Goal: Find specific page/section: Find specific page/section

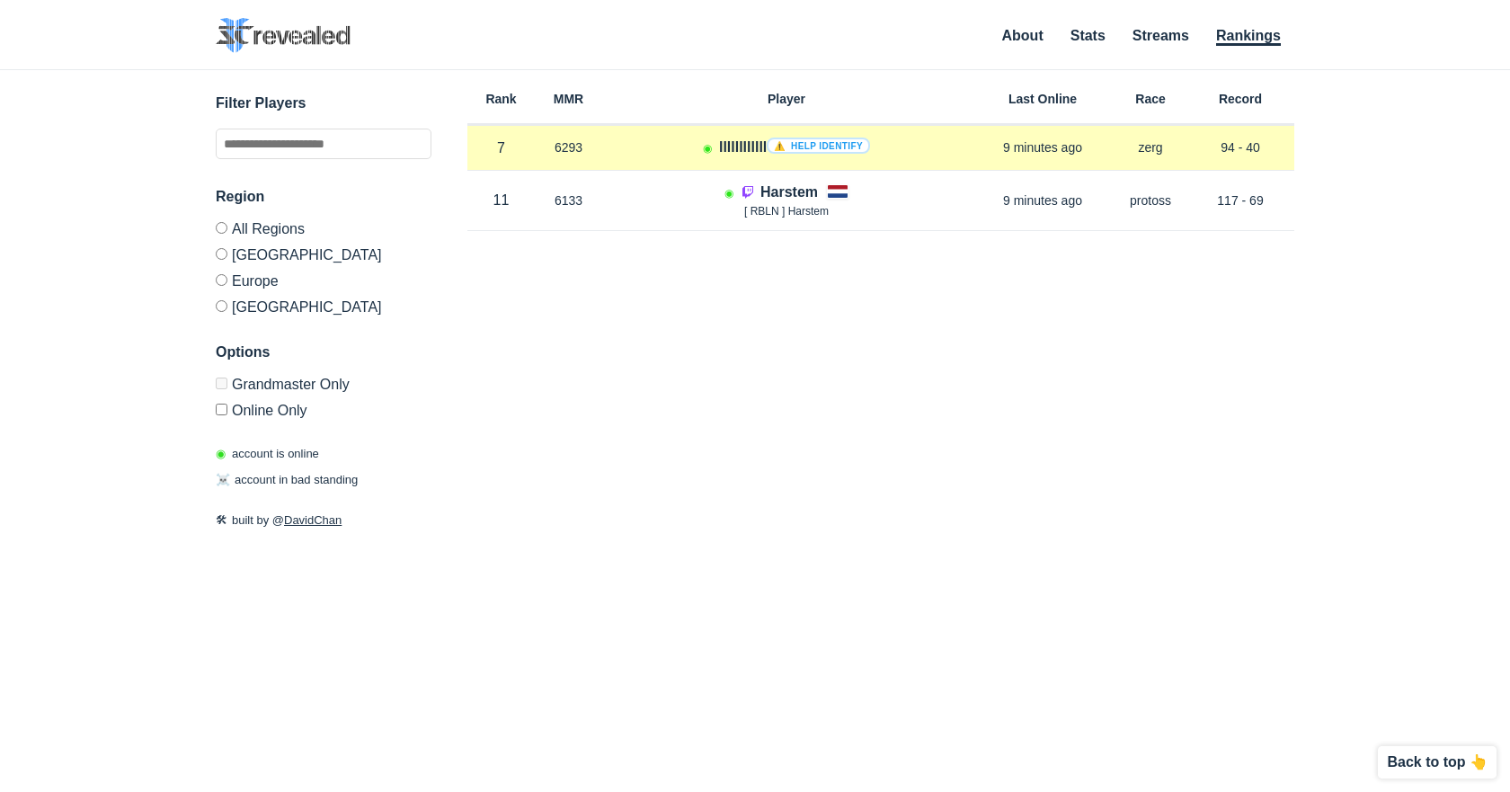
click at [731, 153] on h4 "llllllllllll ⚠️ Help identify" at bounding box center [794, 147] width 151 height 21
click at [714, 147] on div "◉ llllllllllll ⚠️ Help identify" at bounding box center [786, 148] width 368 height 22
click at [741, 152] on h4 "llllllllllll ⚠️ Help identify" at bounding box center [794, 147] width 151 height 21
click at [790, 146] on link "⚠️ Help identify" at bounding box center [818, 146] width 103 height 16
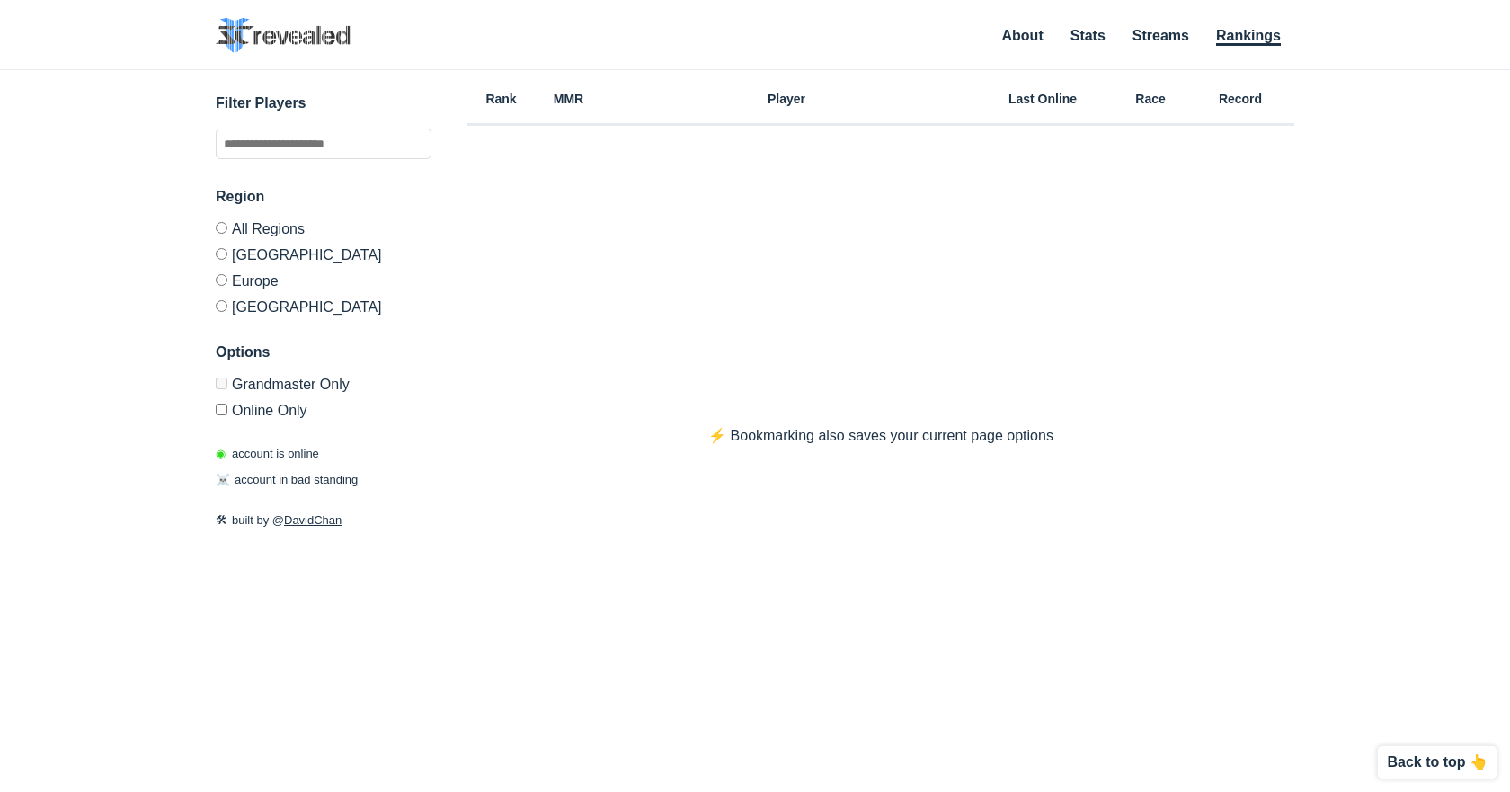
click at [227, 284] on label "Europe" at bounding box center [324, 280] width 216 height 26
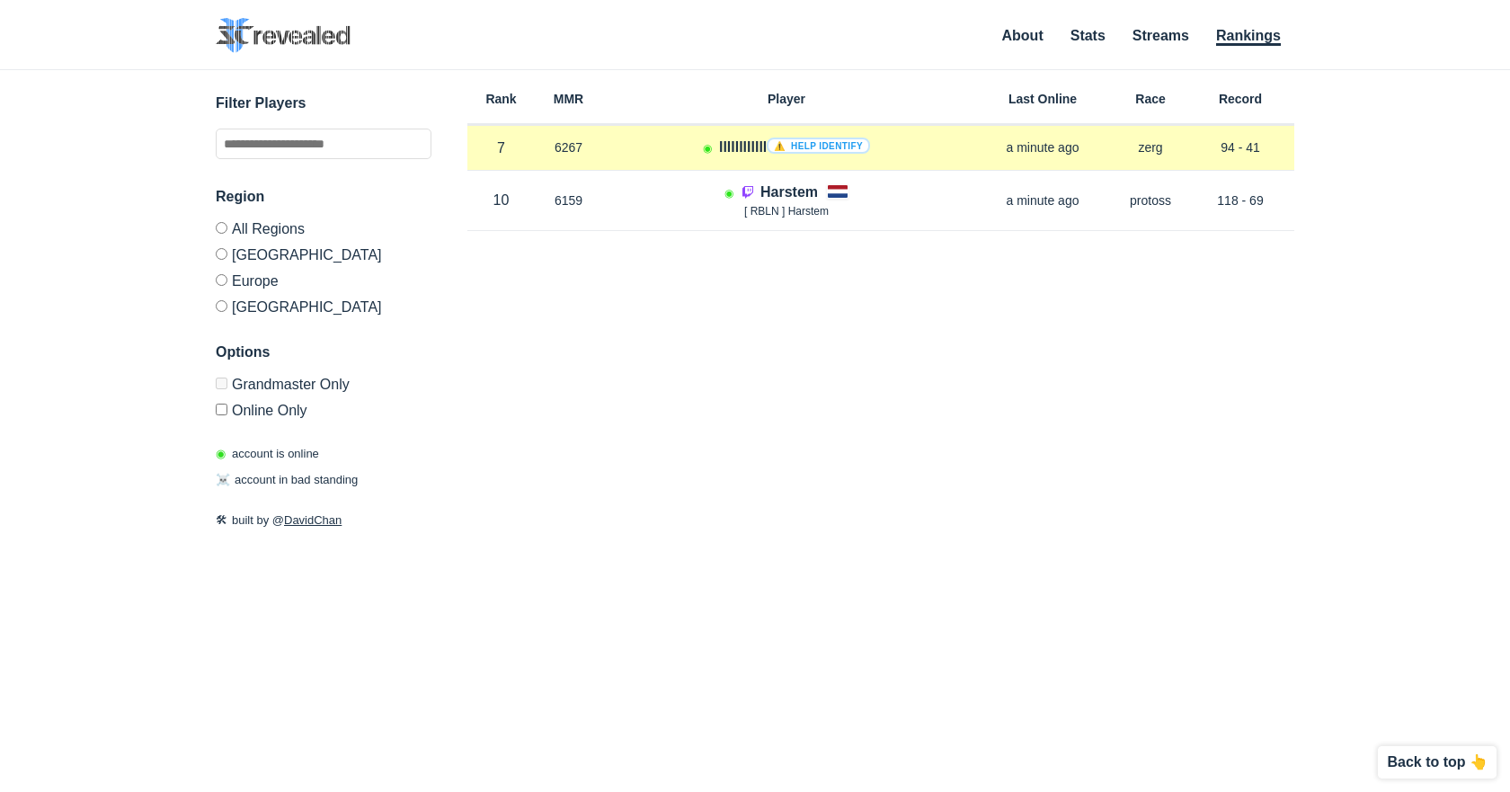
click at [1036, 144] on p "a minute ago" at bounding box center [1043, 147] width 144 height 18
click at [543, 151] on p "6267" at bounding box center [568, 147] width 67 height 18
click at [485, 146] on p "7 in EU" at bounding box center [500, 148] width 67 height 21
click at [736, 144] on h4 "llllllllllll ⚠️ Help identify" at bounding box center [794, 147] width 151 height 21
click at [705, 147] on span "◉" at bounding box center [707, 148] width 9 height 13
